Goal: Information Seeking & Learning: Find specific page/section

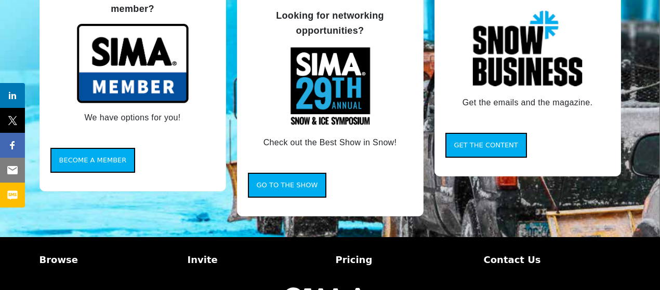
scroll to position [1004, 0]
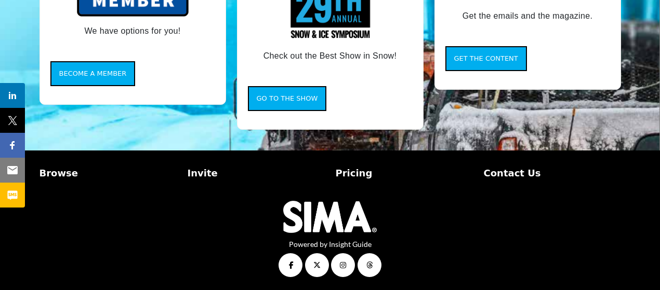
click at [58, 170] on p "Browse" at bounding box center [107, 173] width 137 height 14
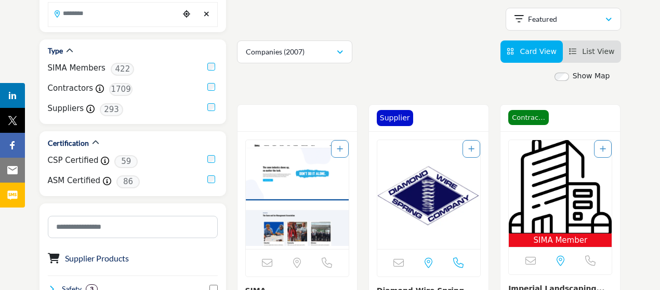
scroll to position [86, 0]
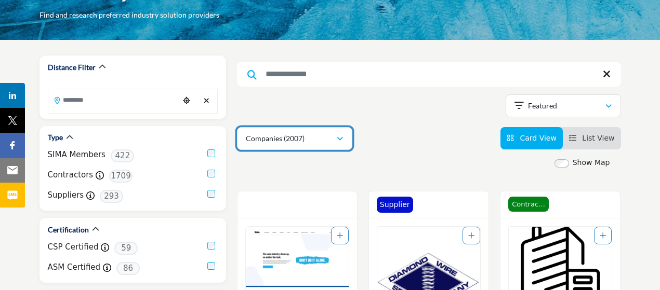
click at [339, 143] on button "Companies (2007)" at bounding box center [294, 138] width 115 height 23
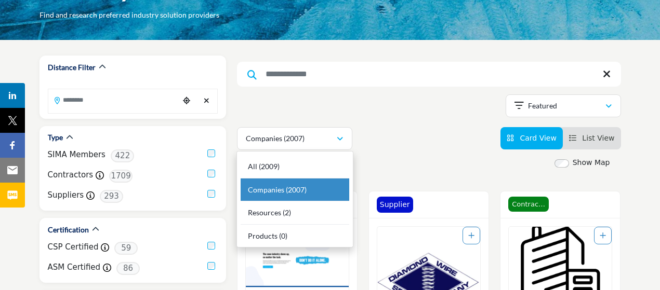
click at [323, 98] on div "Showing 21 results out of 2007" at bounding box center [429, 108] width 384 height 26
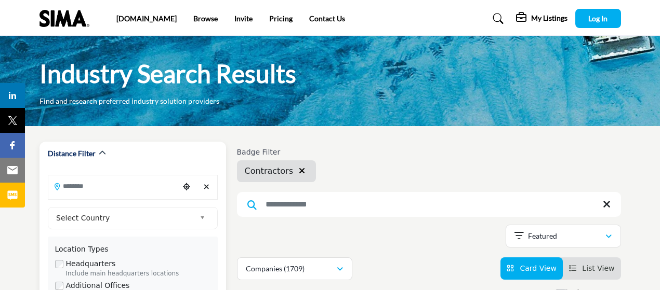
click at [148, 184] on input "Search Location" at bounding box center [113, 186] width 131 height 20
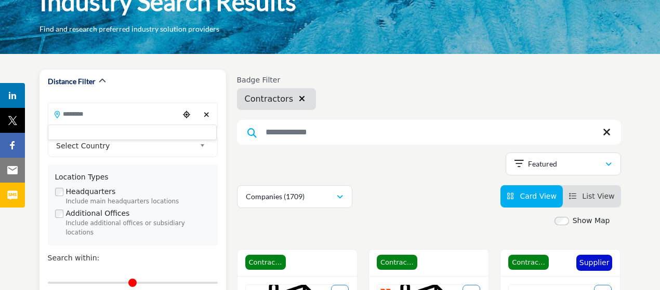
scroll to position [86, 0]
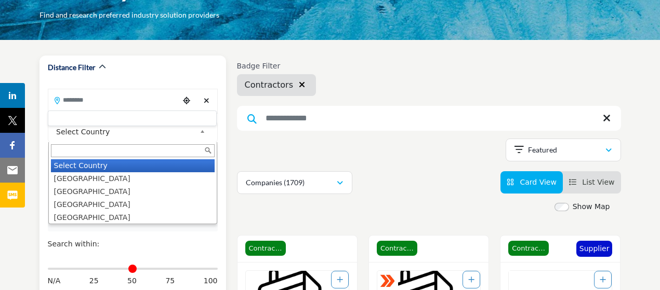
click at [197, 137] on link "Select Country" at bounding box center [130, 132] width 157 height 13
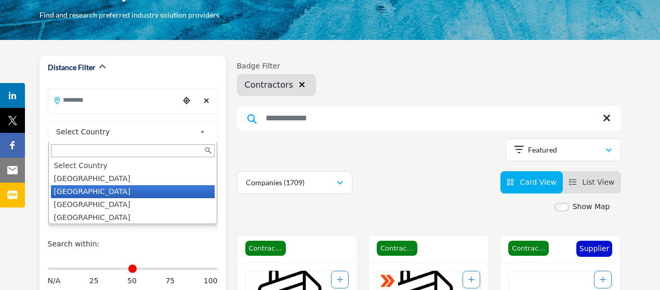
click at [72, 185] on li "Canada" at bounding box center [133, 191] width 164 height 13
type input "***"
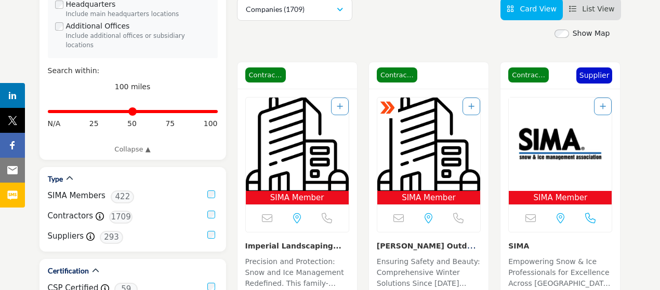
scroll to position [346, 0]
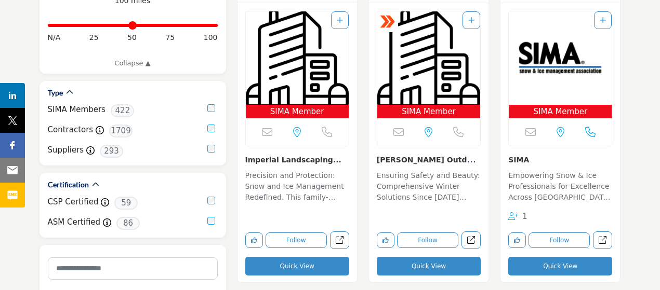
drag, startPoint x: 290, startPoint y: 160, endPoint x: 230, endPoint y: 141, distance: 63.3
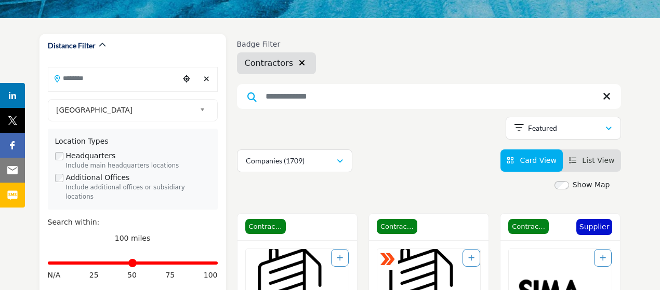
scroll to position [86, 0]
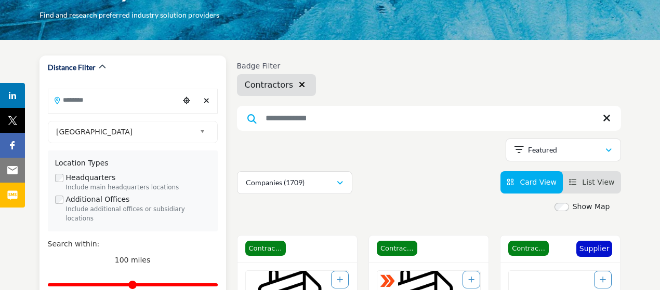
click at [145, 100] on input "Search Location" at bounding box center [113, 100] width 131 height 20
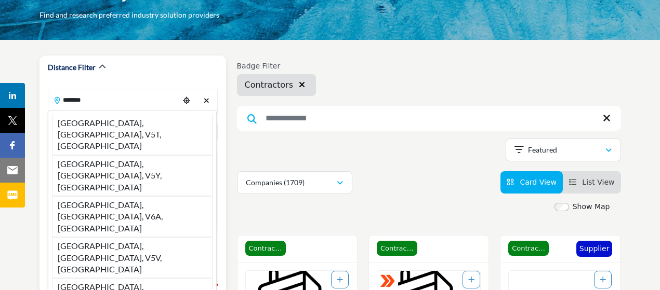
type input "**********"
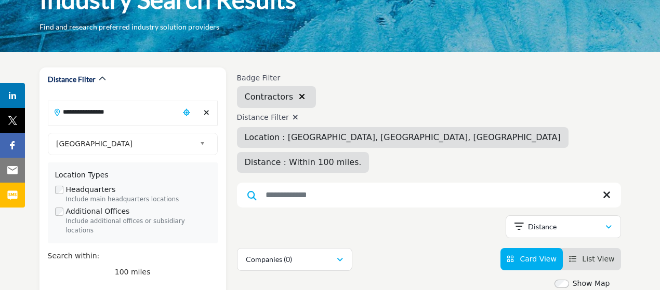
scroll to position [86, 0]
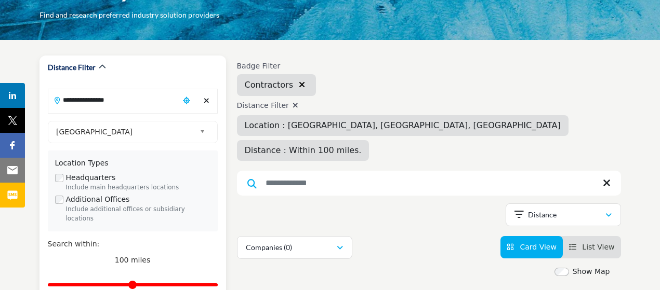
click at [208, 98] on icon "Clear search location" at bounding box center [207, 100] width 6 height 7
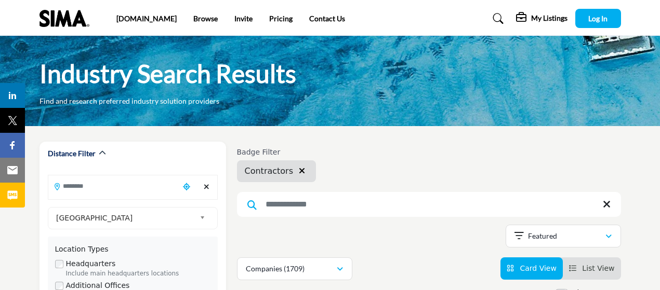
scroll to position [86, 0]
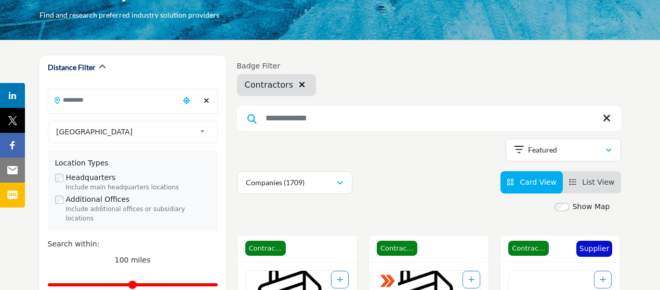
click at [284, 124] on input "Search Keyword" at bounding box center [429, 118] width 384 height 25
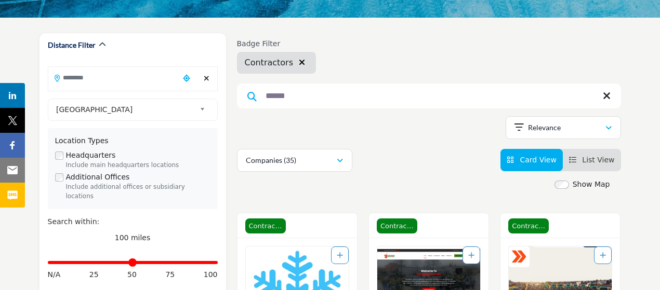
scroll to position [86, 0]
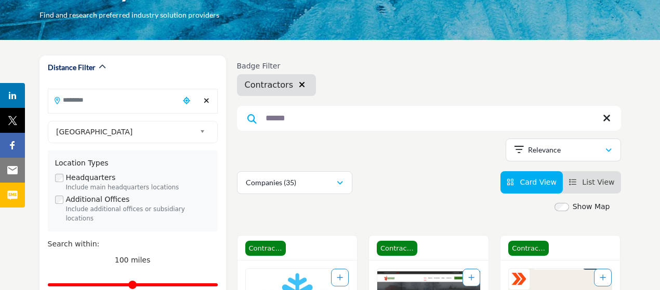
drag, startPoint x: 297, startPoint y: 118, endPoint x: 267, endPoint y: 118, distance: 30.1
click at [267, 118] on input "******" at bounding box center [429, 118] width 384 height 25
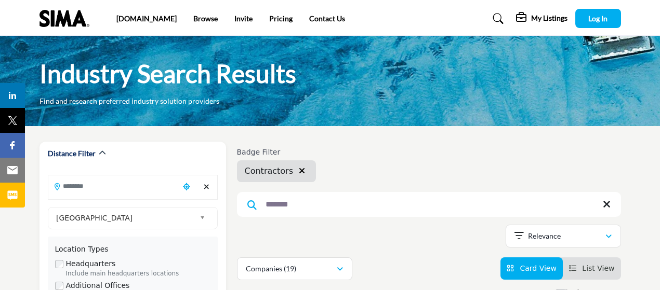
scroll to position [86, 0]
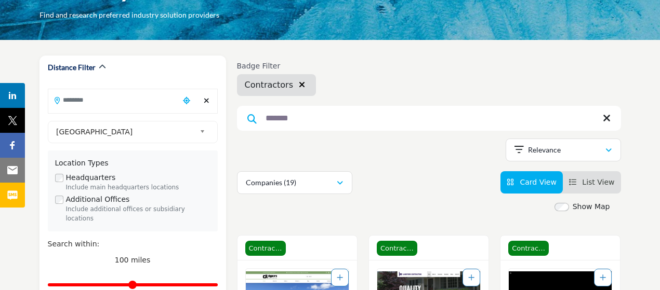
type input "*******"
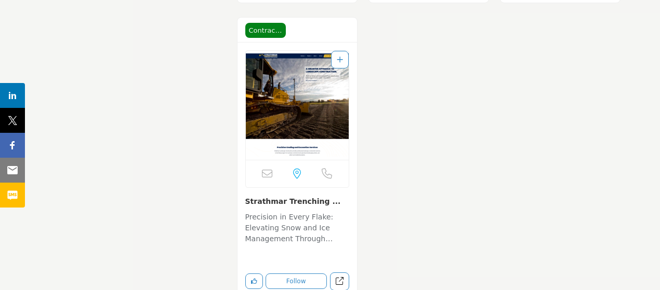
scroll to position [2251, 0]
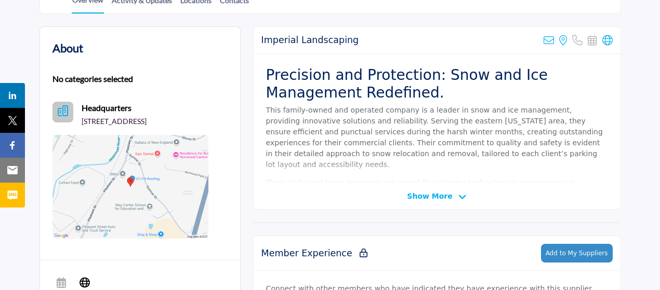
scroll to position [260, 0]
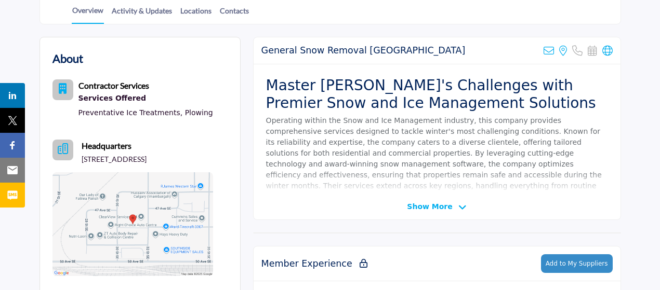
scroll to position [260, 0]
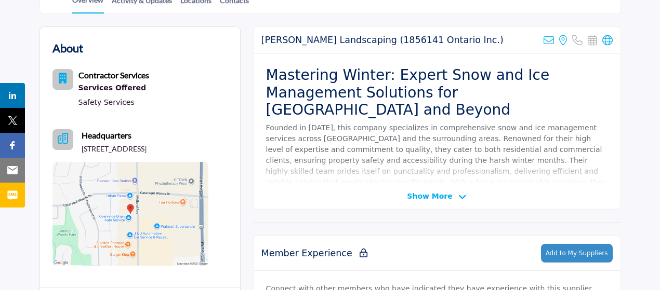
scroll to position [260, 0]
